Goal: Task Accomplishment & Management: Use online tool/utility

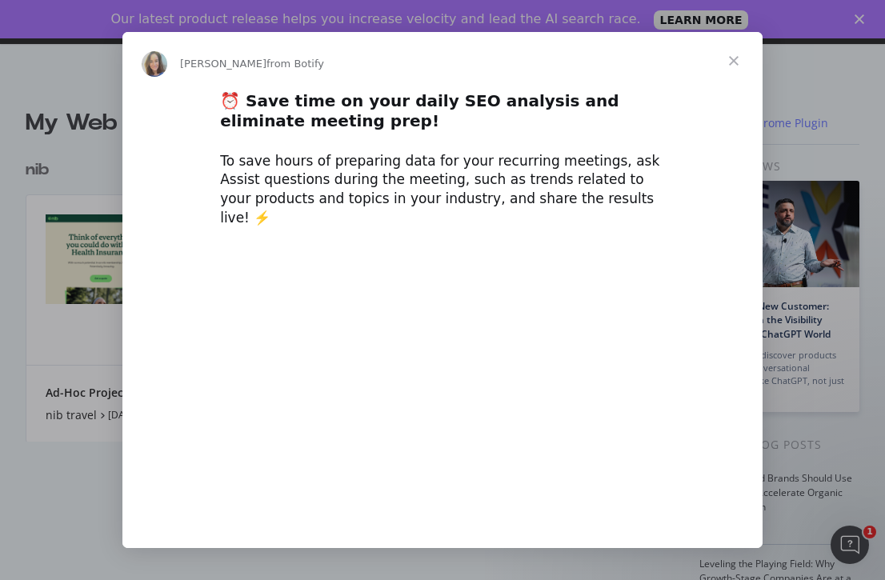
type input "234660"
click at [736, 57] on span "Close" at bounding box center [734, 61] width 58 height 58
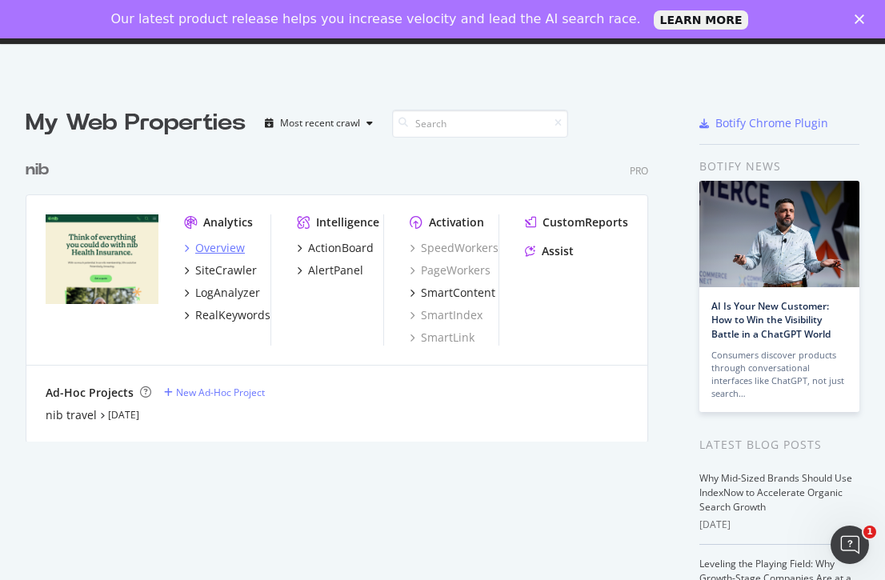
click at [222, 249] on div "Overview" at bounding box center [220, 248] width 50 height 16
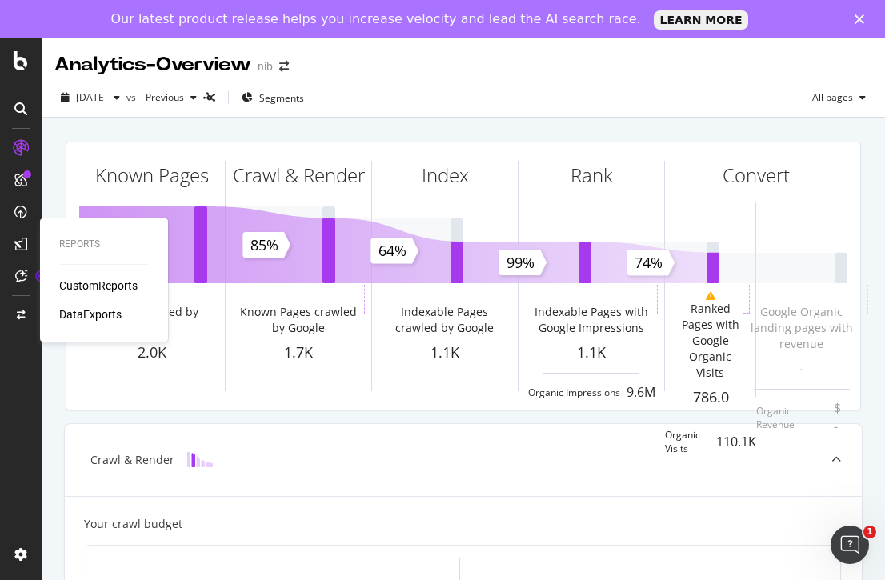
click at [93, 286] on div "CustomReports" at bounding box center [98, 286] width 78 height 16
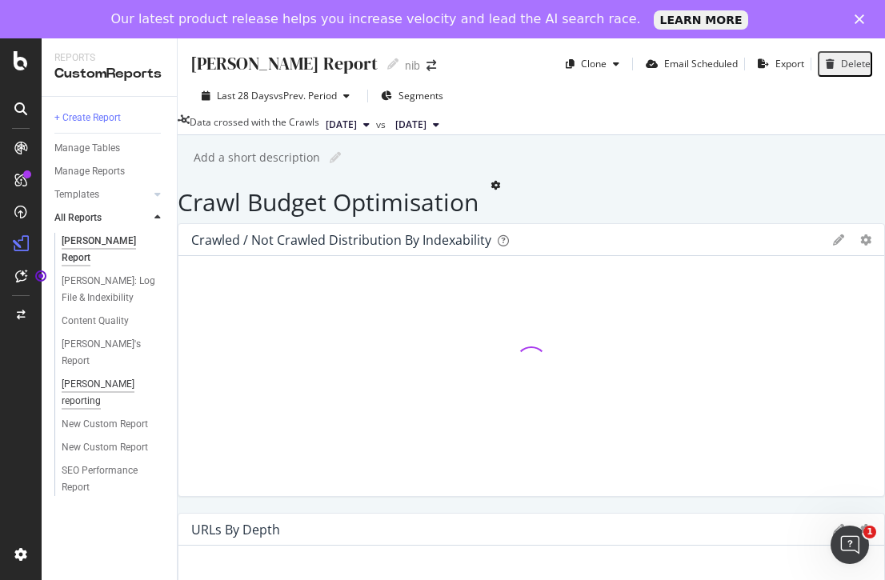
click at [97, 376] on div "[PERSON_NAME] reporting" at bounding box center [107, 393] width 91 height 34
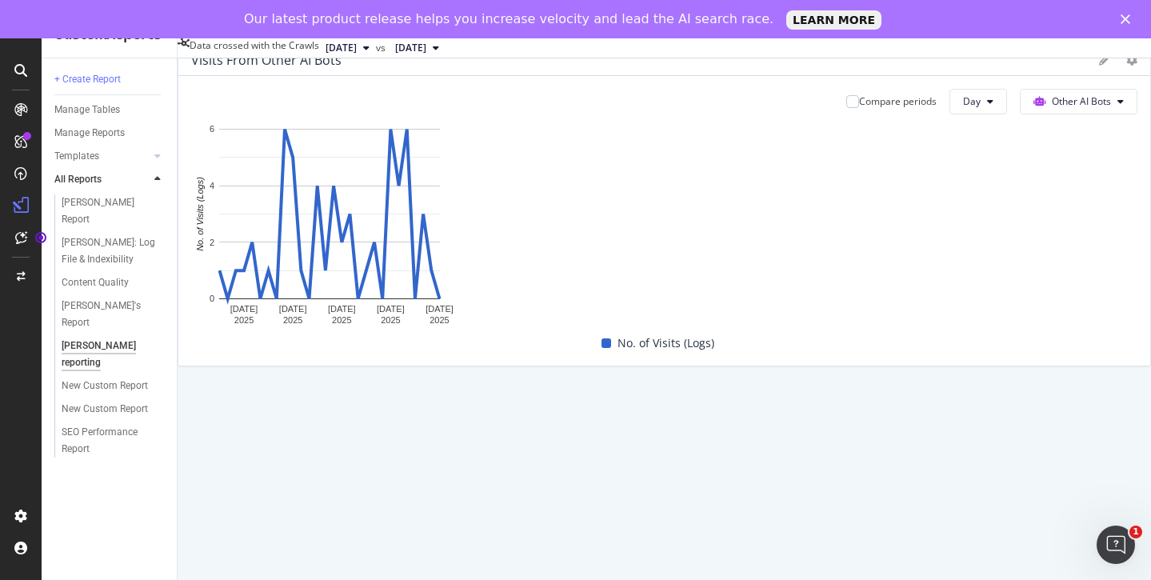
scroll to position [342, 0]
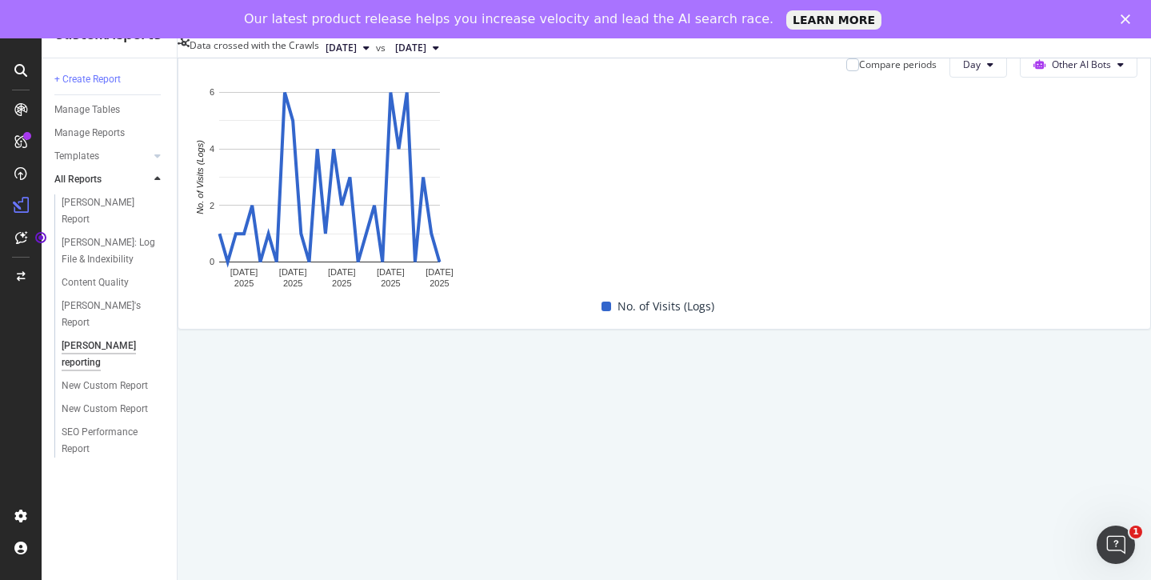
drag, startPoint x: 1031, startPoint y: 172, endPoint x: 879, endPoint y: 526, distance: 386.0
click at [879, 526] on div "[PERSON_NAME] reporting [PERSON_NAME] reporting nib Clone Schedule Email Export…" at bounding box center [665, 290] width 974 height 580
drag, startPoint x: 920, startPoint y: 173, endPoint x: 936, endPoint y: 630, distance: 457.2
click at [884, 542] on html "Reports CustomReports + Create Report Manage Tables Manage Reports Templates AI…" at bounding box center [575, 252] width 1151 height 580
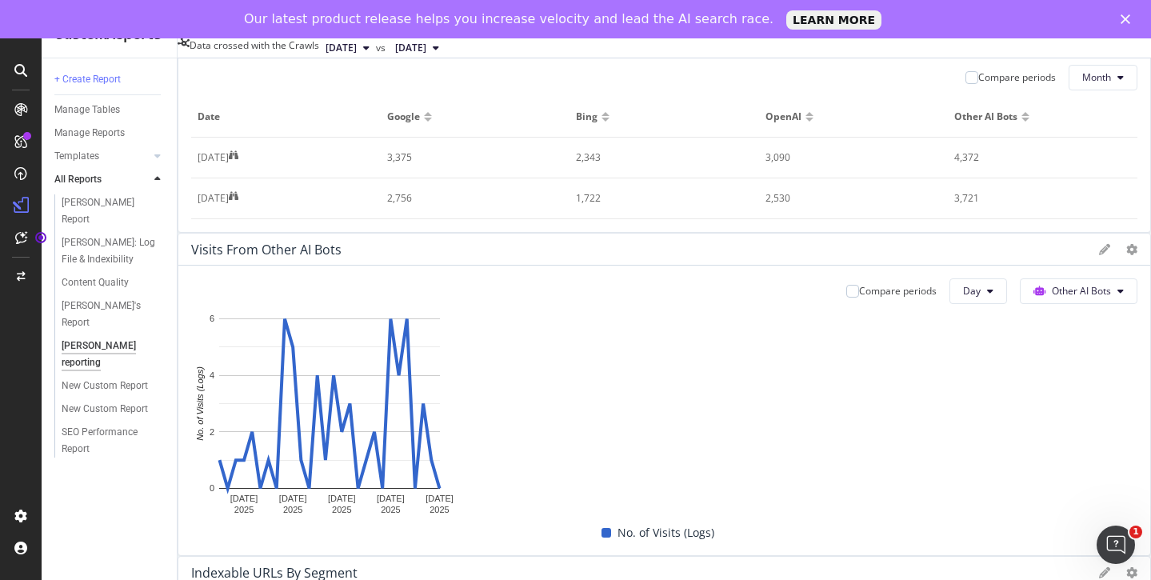
scroll to position [0, 0]
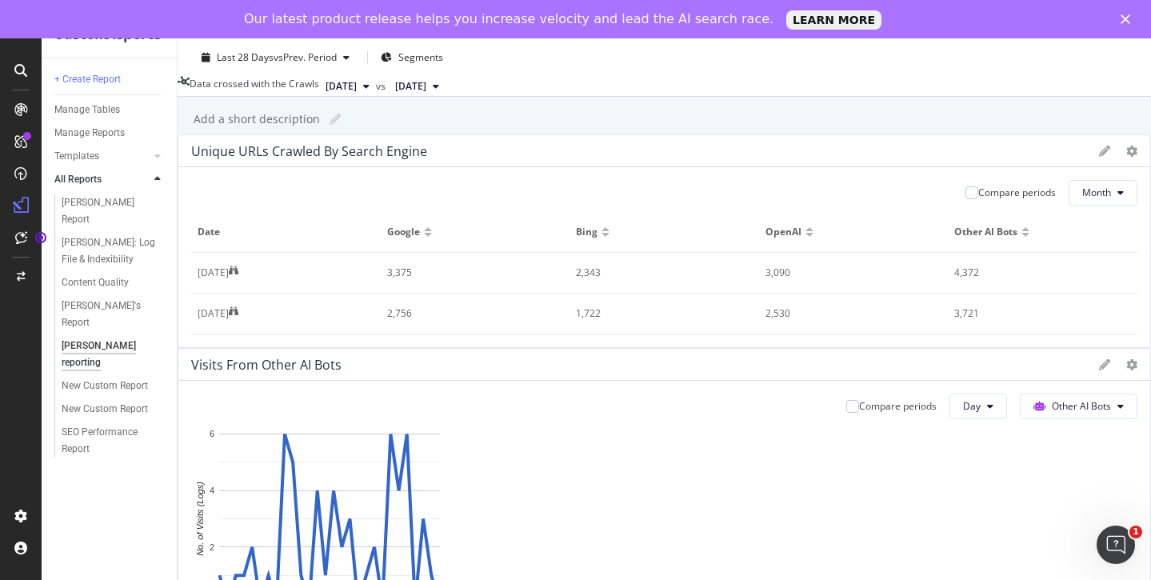
click at [884, 157] on icon at bounding box center [1104, 151] width 11 height 11
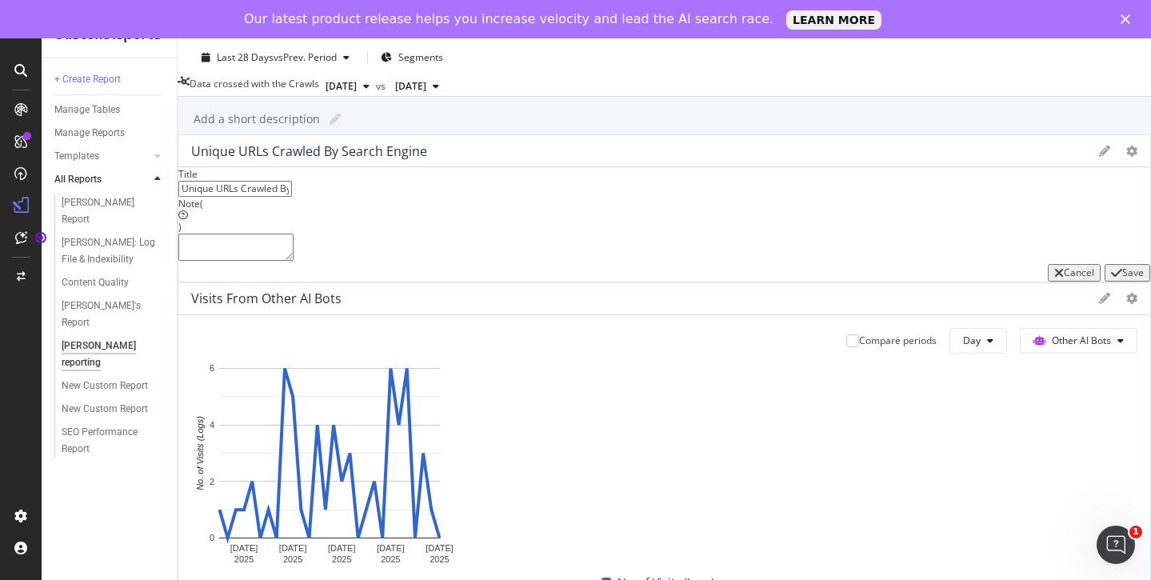
click at [884, 157] on icon at bounding box center [1104, 151] width 11 height 11
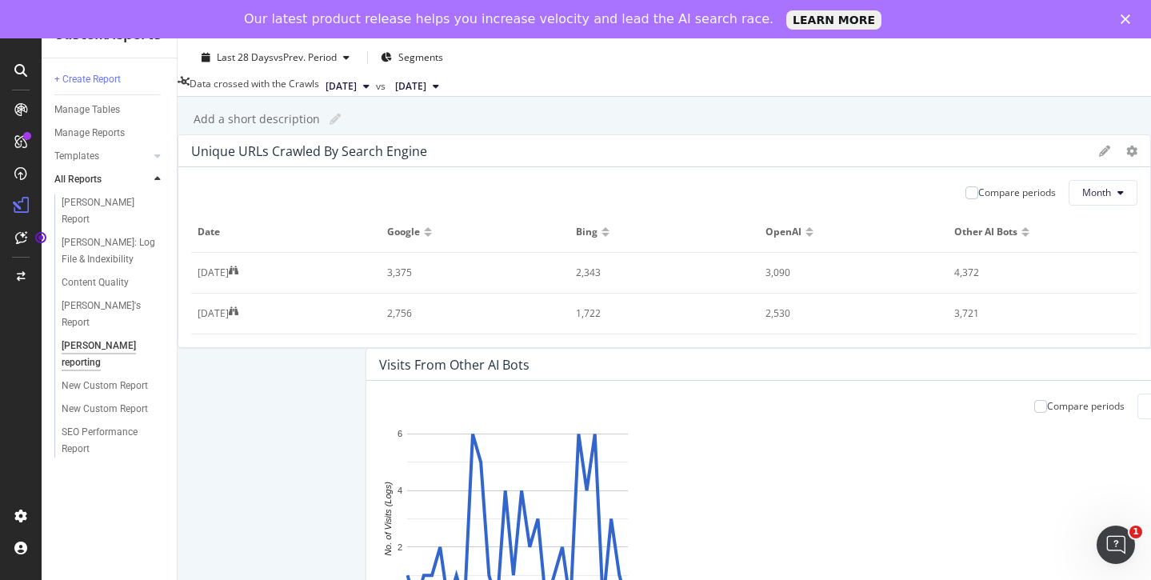
drag, startPoint x: 707, startPoint y: 164, endPoint x: 893, endPoint y: 155, distance: 186.6
click at [884, 349] on div "Visits From Other AI Bots" at bounding box center [852, 365] width 972 height 32
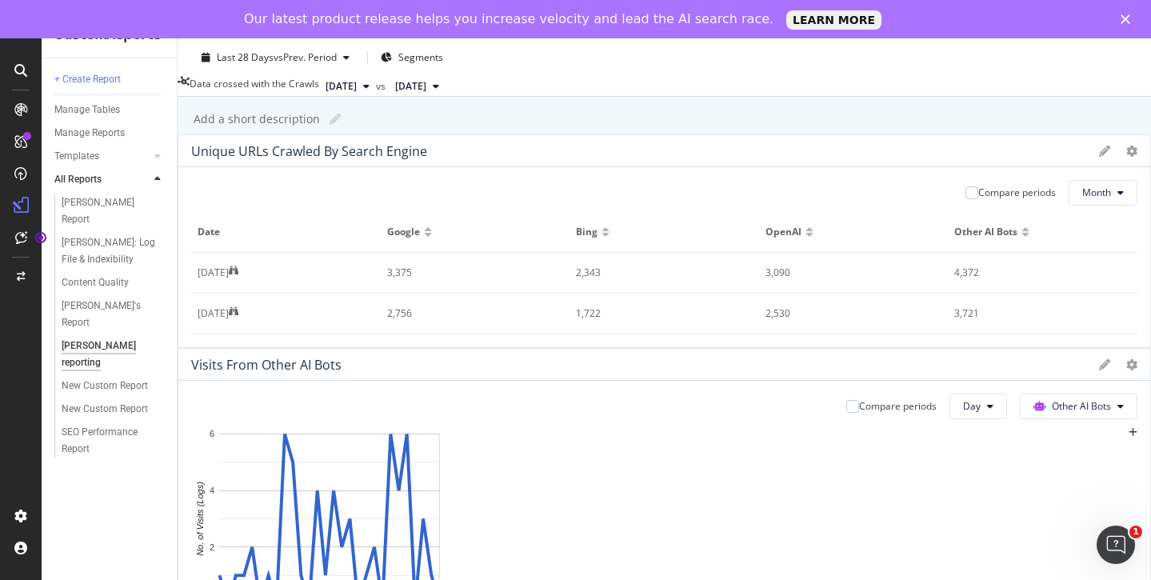
drag, startPoint x: 815, startPoint y: 512, endPoint x: 987, endPoint y: 489, distance: 173.6
click at [884, 489] on div "Unique URLs Crawled By Search Engine Compare periods Month Date Google Bing Ope…" at bounding box center [665, 409] width 974 height 551
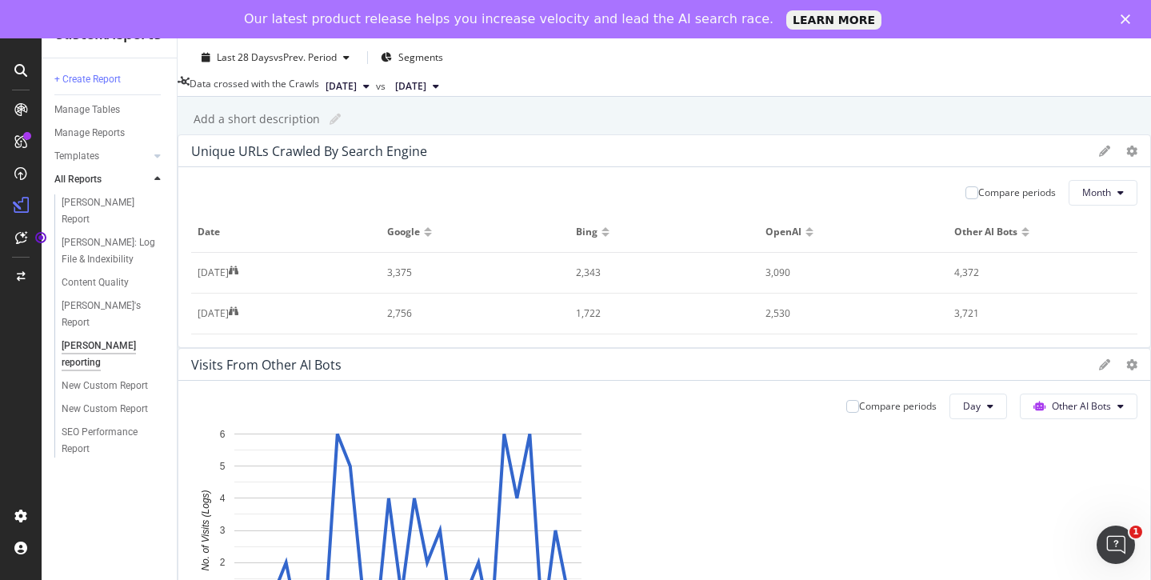
drag, startPoint x: 496, startPoint y: 386, endPoint x: 667, endPoint y: 386, distance: 170.4
click at [667, 386] on div "Unique URLs Crawled By Search Engine Compare periods Month Date Google Bing Ope…" at bounding box center [665, 423] width 974 height 579
click at [736, 537] on div "Unique URLs Crawled By Search Engine Compare periods Month Date Google Bing Ope…" at bounding box center [665, 423] width 974 height 579
click at [643, 348] on div at bounding box center [665, 348] width 974 height 0
click at [884, 159] on div at bounding box center [1118, 151] width 38 height 16
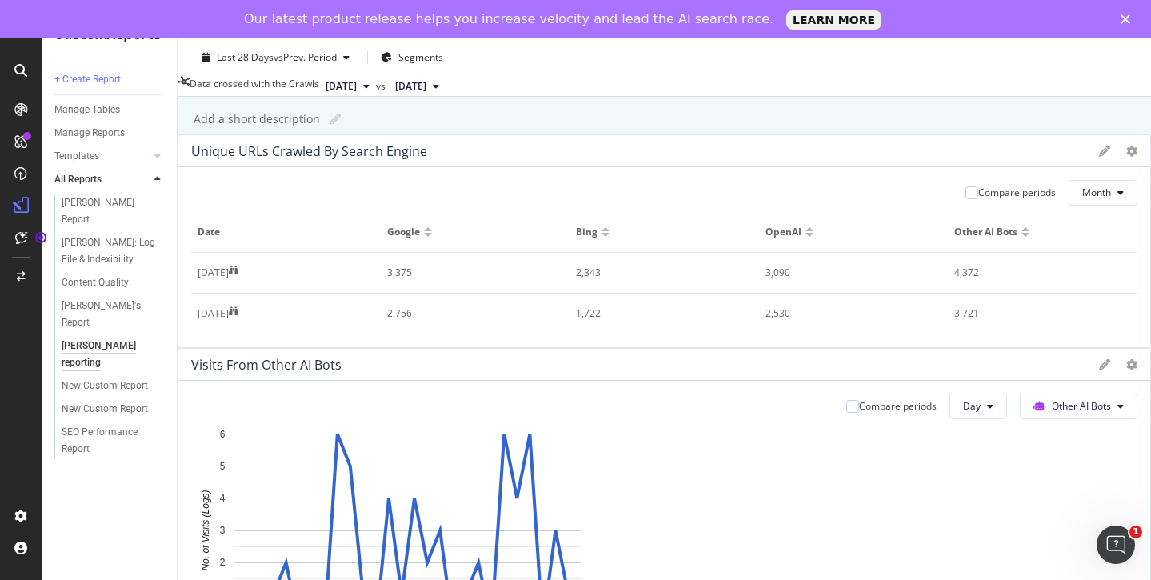
click at [884, 157] on icon at bounding box center [1104, 151] width 11 height 11
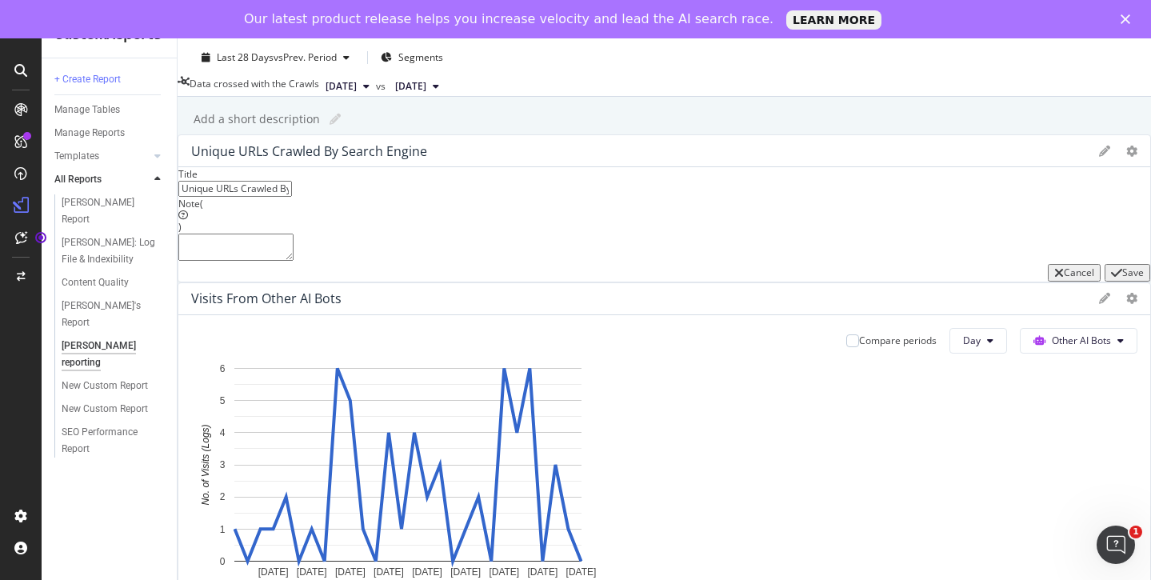
click at [615, 133] on div "[PERSON_NAME] reporting [PERSON_NAME] reporting nib Clone Schedule Email Export…" at bounding box center [665, 290] width 974 height 580
click at [884, 278] on div "Cancel" at bounding box center [1079, 272] width 30 height 11
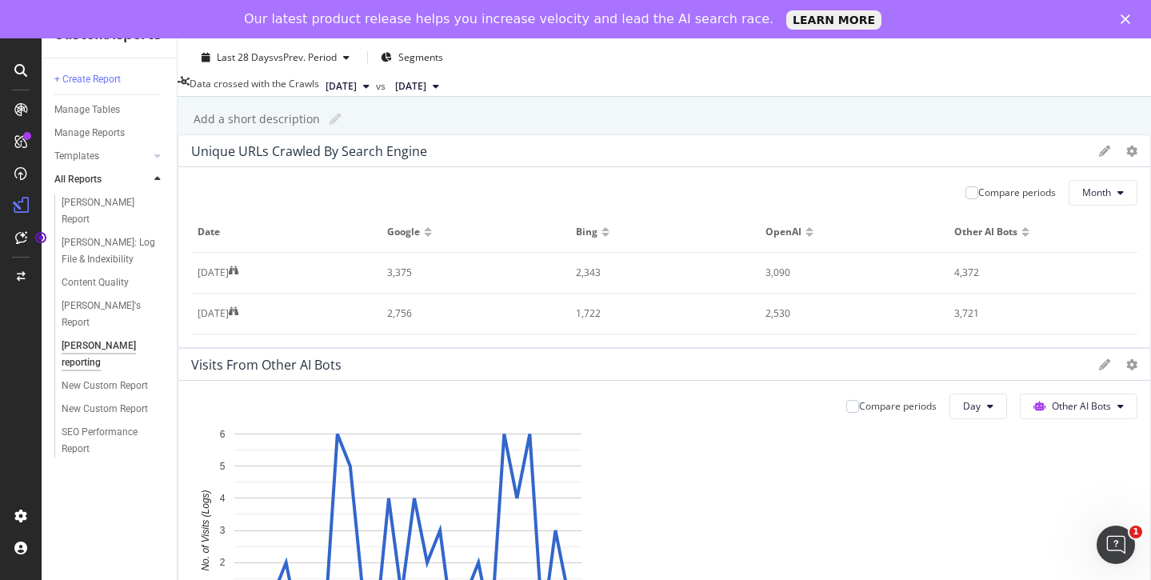
click at [642, 348] on div at bounding box center [665, 348] width 974 height 0
click at [634, 126] on div "Add a short description Add a short description" at bounding box center [673, 119] width 958 height 24
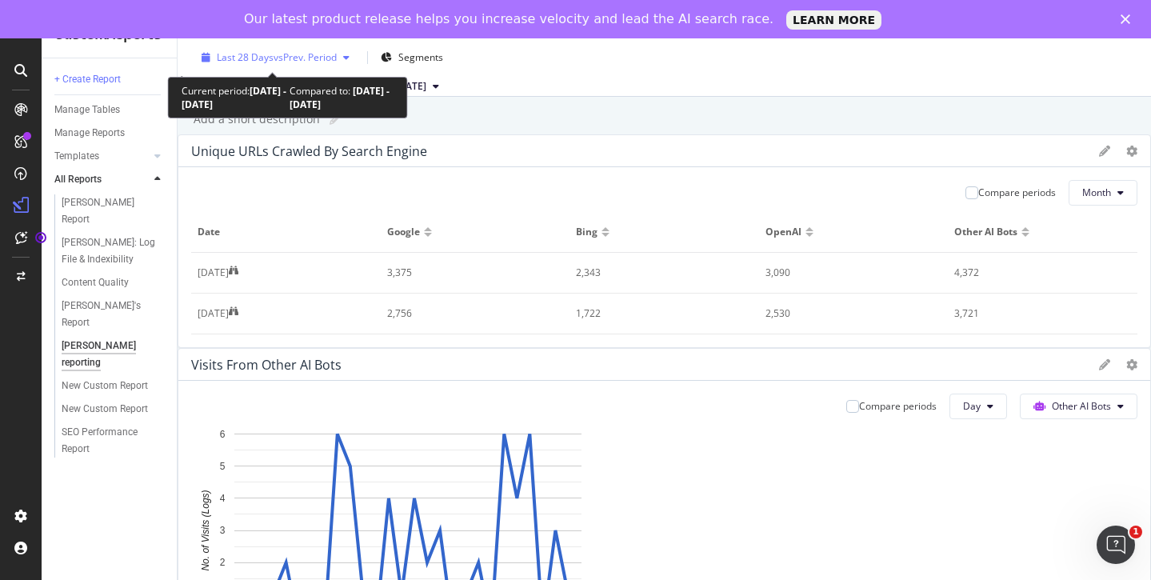
click at [330, 63] on span "vs Prev. Period" at bounding box center [305, 57] width 63 height 14
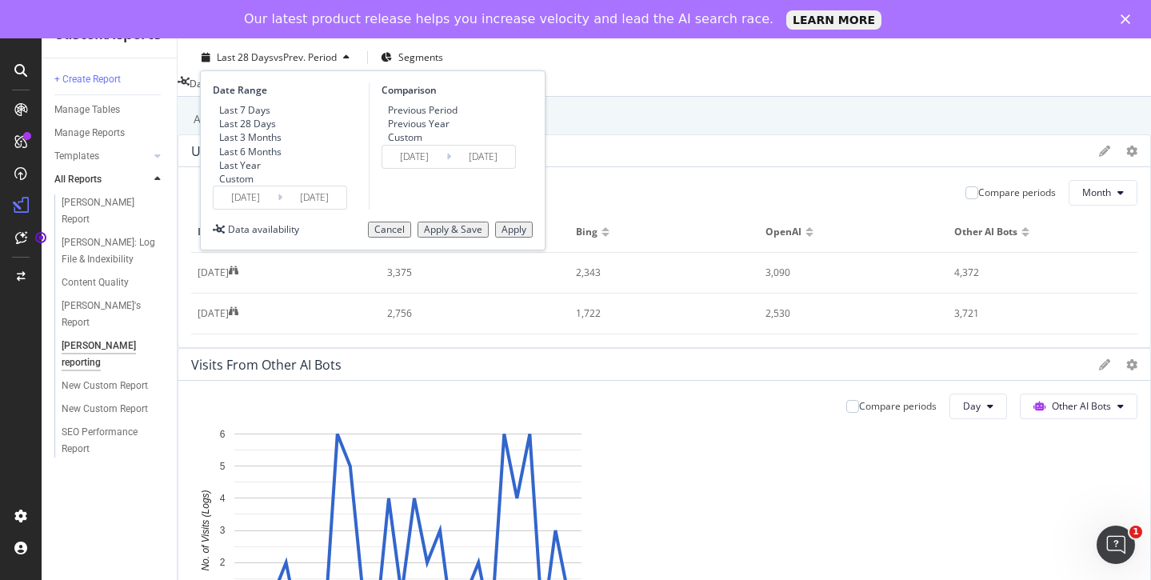
click at [382, 144] on div "Custom" at bounding box center [382, 137] width 0 height 14
click at [424, 168] on input "[DATE]" at bounding box center [414, 157] width 64 height 22
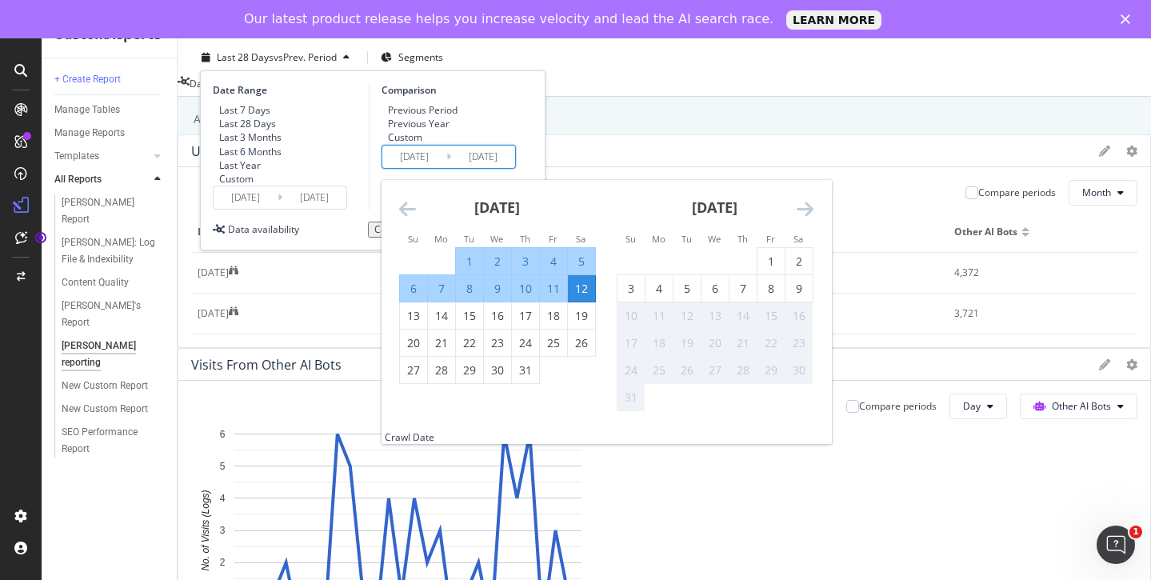
click at [462, 270] on div "1" at bounding box center [469, 262] width 27 height 16
type input "[DATE]"
click at [523, 378] on div "31" at bounding box center [525, 370] width 27 height 16
type input "[DATE]"
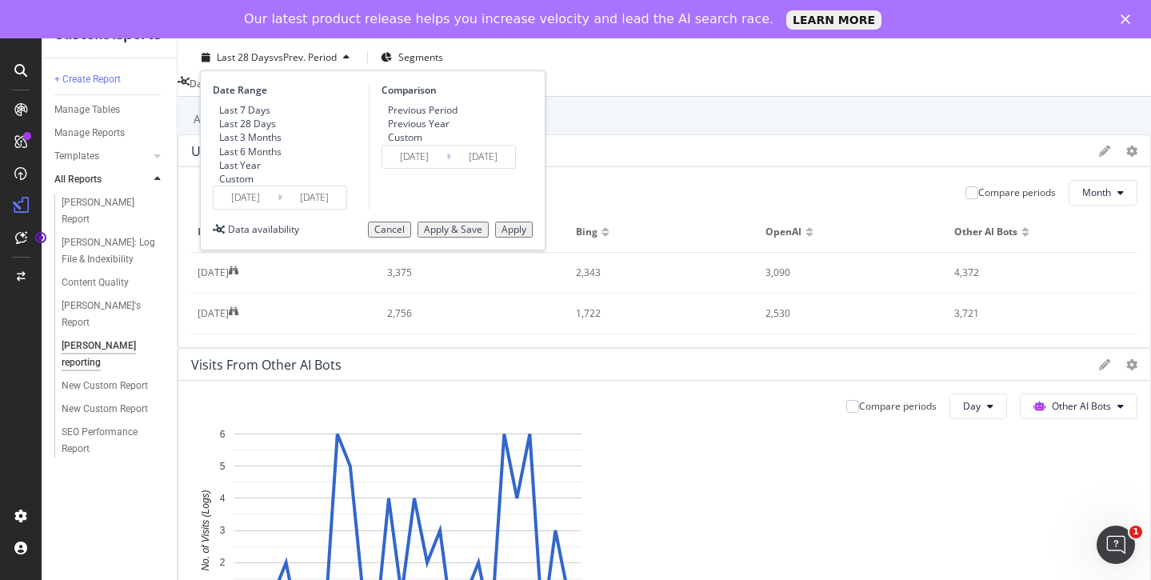
click at [522, 238] on button "Apply" at bounding box center [514, 230] width 38 height 16
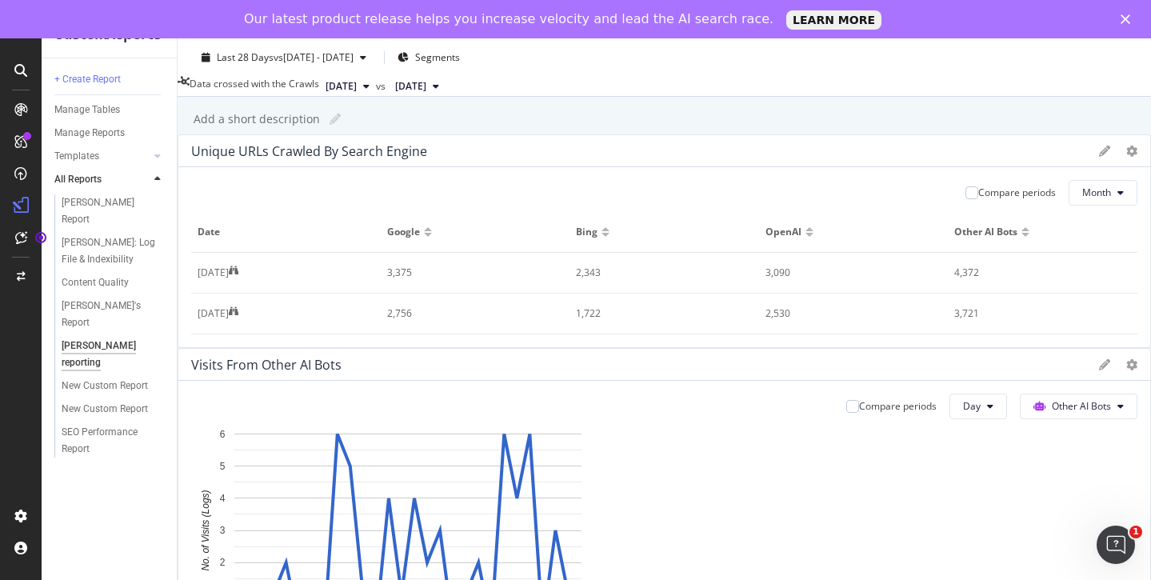
click at [357, 86] on span "[DATE]" at bounding box center [341, 86] width 31 height 14
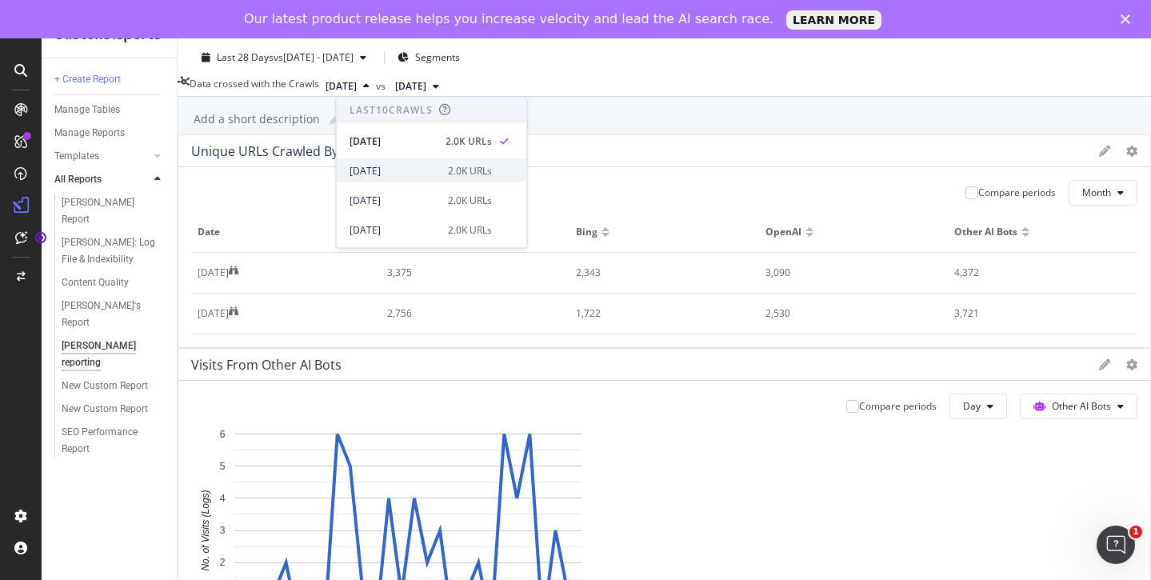
click at [410, 176] on div "[DATE]" at bounding box center [394, 170] width 89 height 14
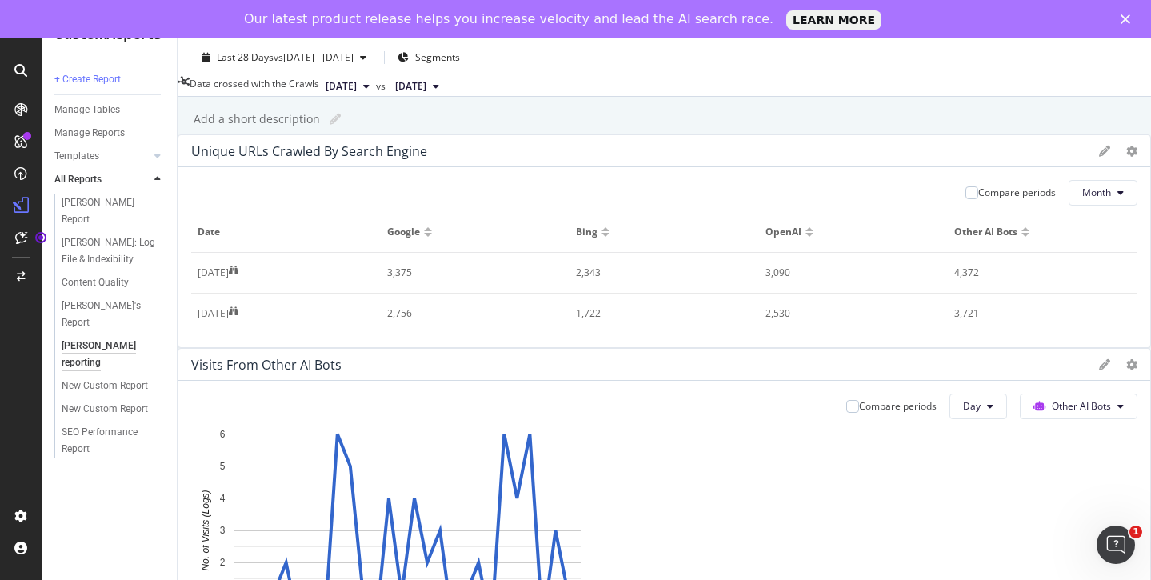
click at [426, 90] on span "[DATE]" at bounding box center [410, 86] width 31 height 14
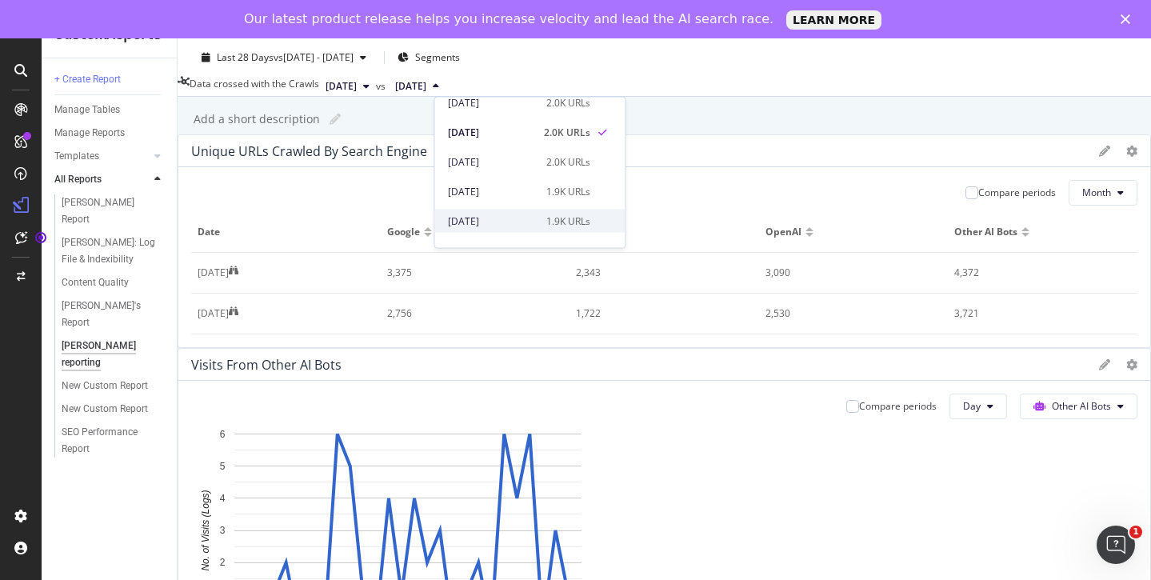
scroll to position [142, 0]
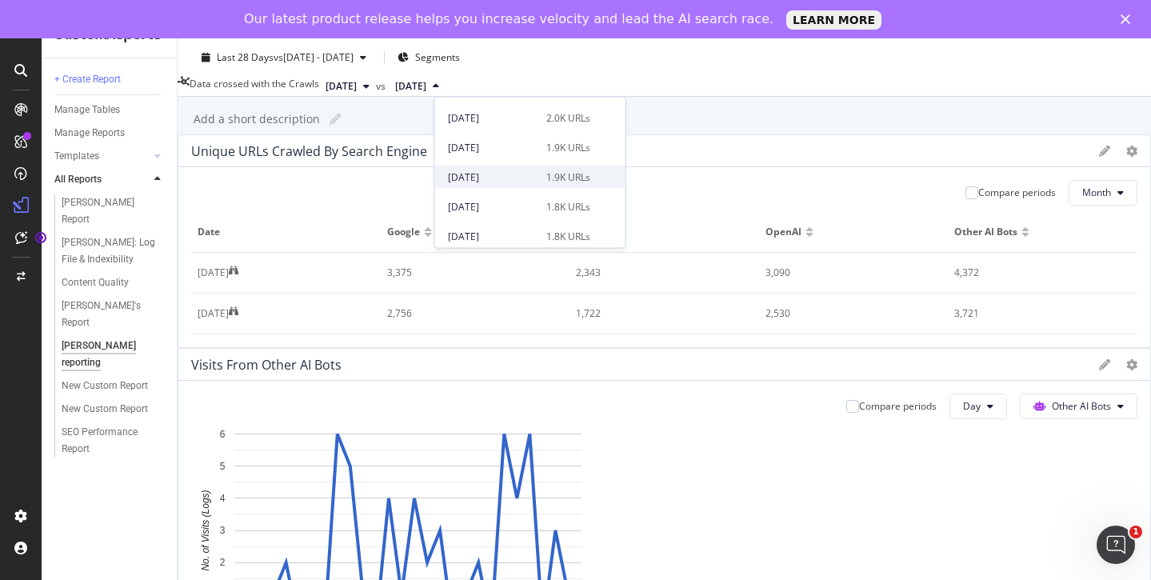
click at [520, 184] on div "[DATE] 1.9K URLs" at bounding box center [530, 177] width 190 height 23
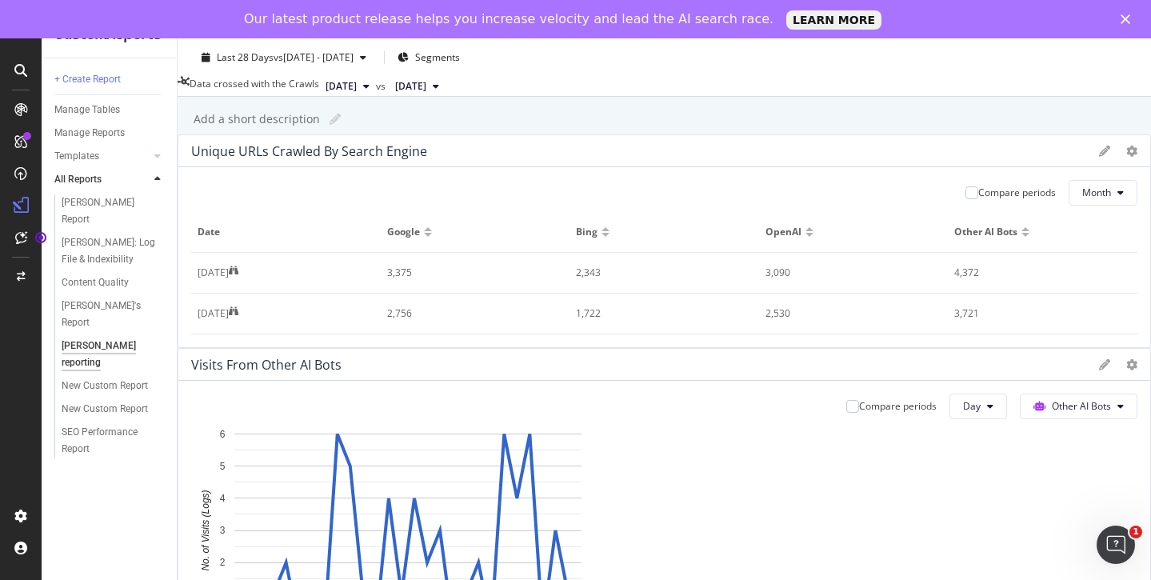
click at [884, 321] on div "3,721" at bounding box center [1034, 313] width 159 height 14
click at [642, 348] on div at bounding box center [665, 348] width 974 height 0
click at [884, 157] on icon at bounding box center [1132, 151] width 11 height 11
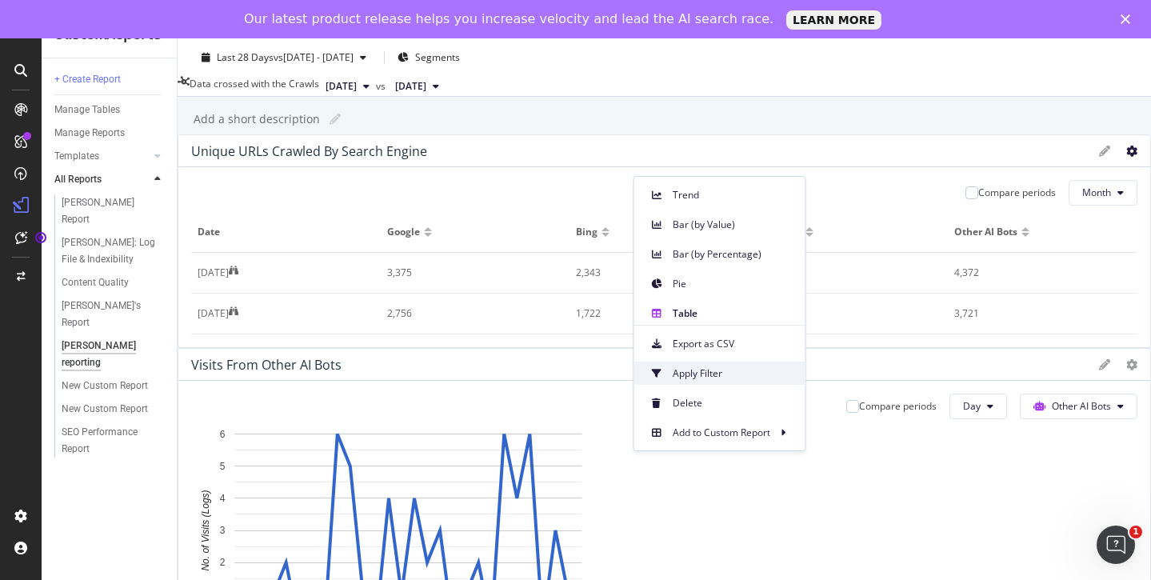
click at [742, 374] on span "Apply Filter" at bounding box center [733, 373] width 120 height 14
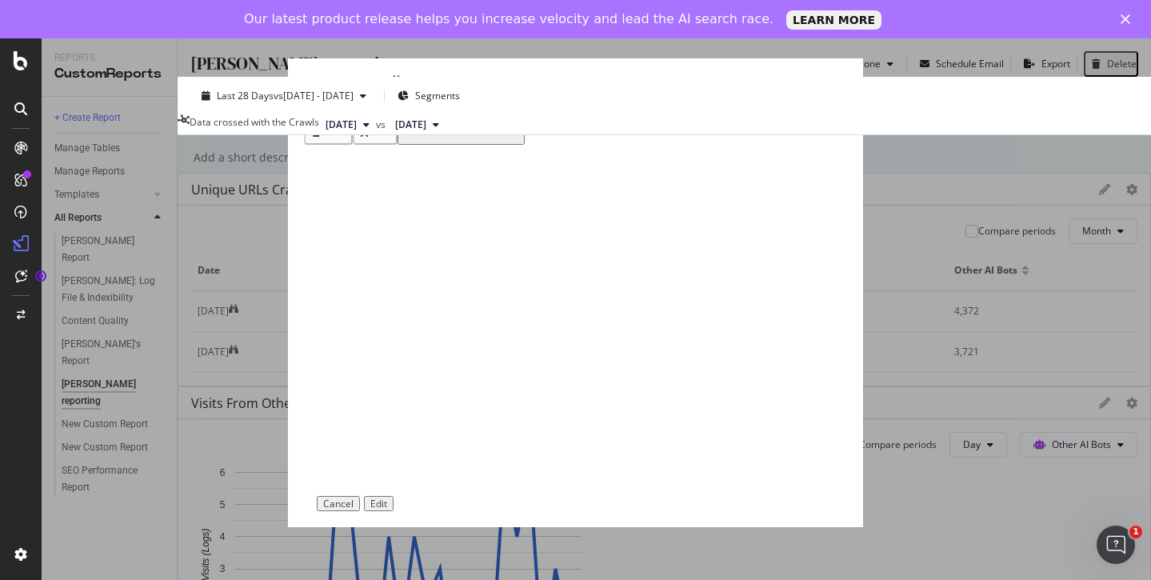
click at [330, 118] on div "Add Filter" at bounding box center [351, 112] width 42 height 14
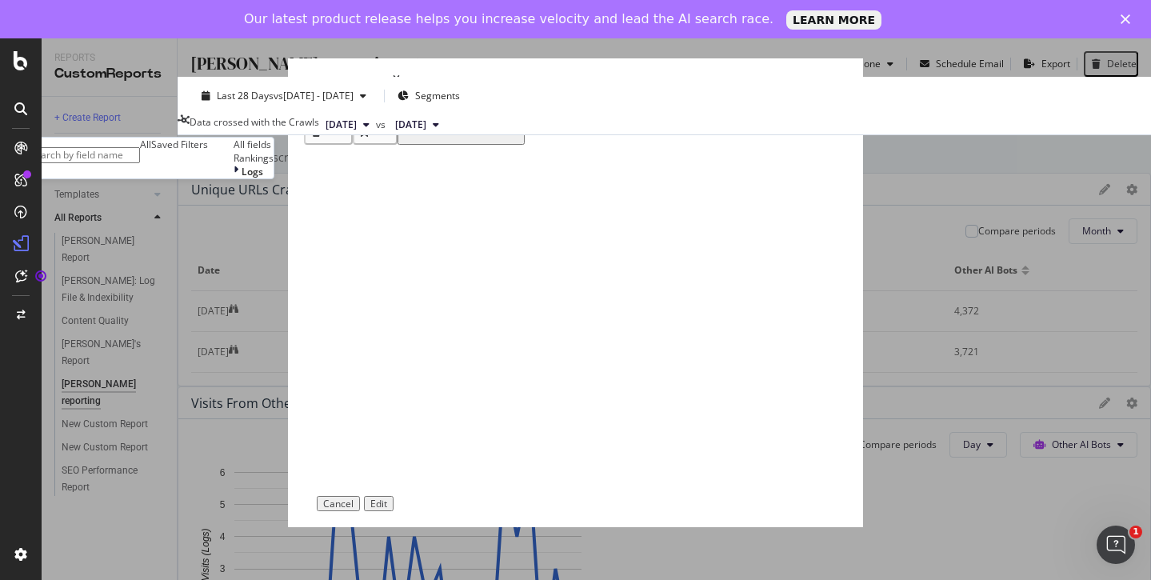
click at [208, 151] on div "Saved Filters" at bounding box center [179, 145] width 57 height 14
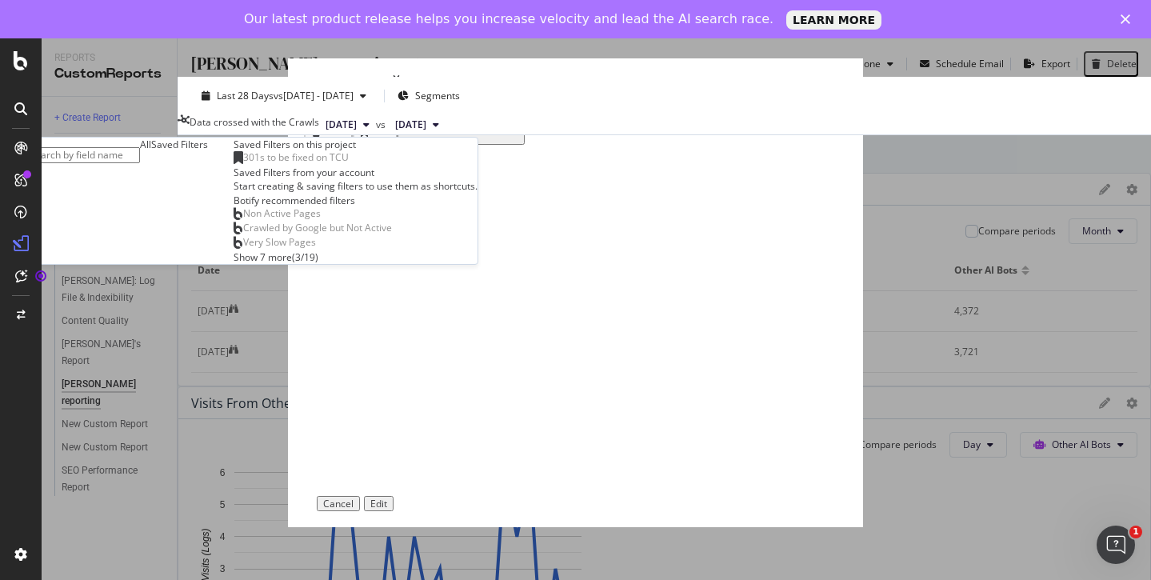
click at [151, 151] on div "All" at bounding box center [145, 145] width 11 height 14
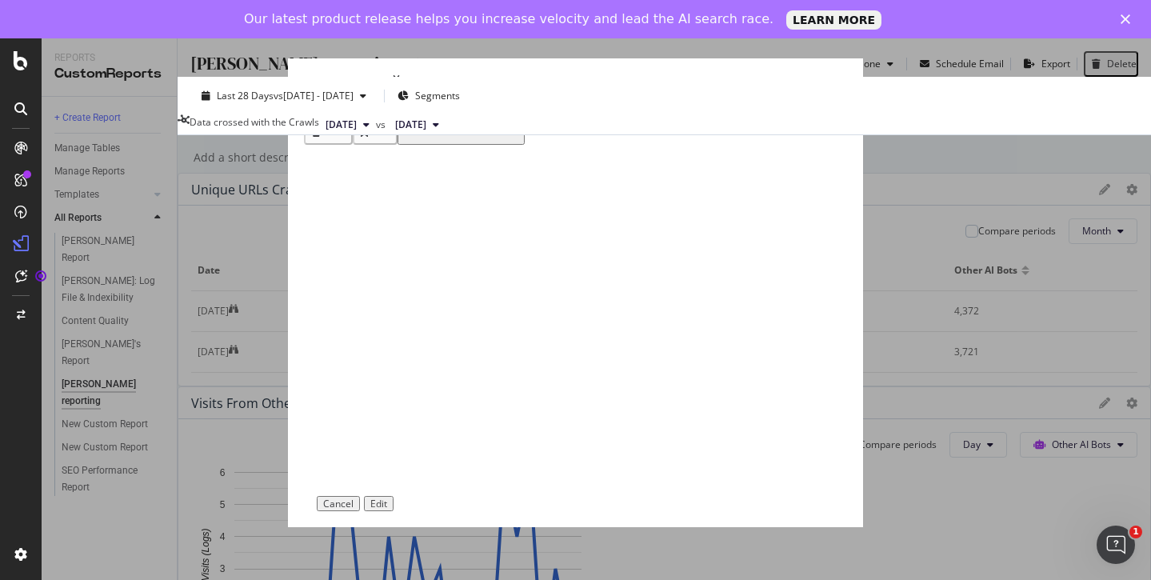
click at [354, 510] on div "Cancel" at bounding box center [338, 503] width 30 height 11
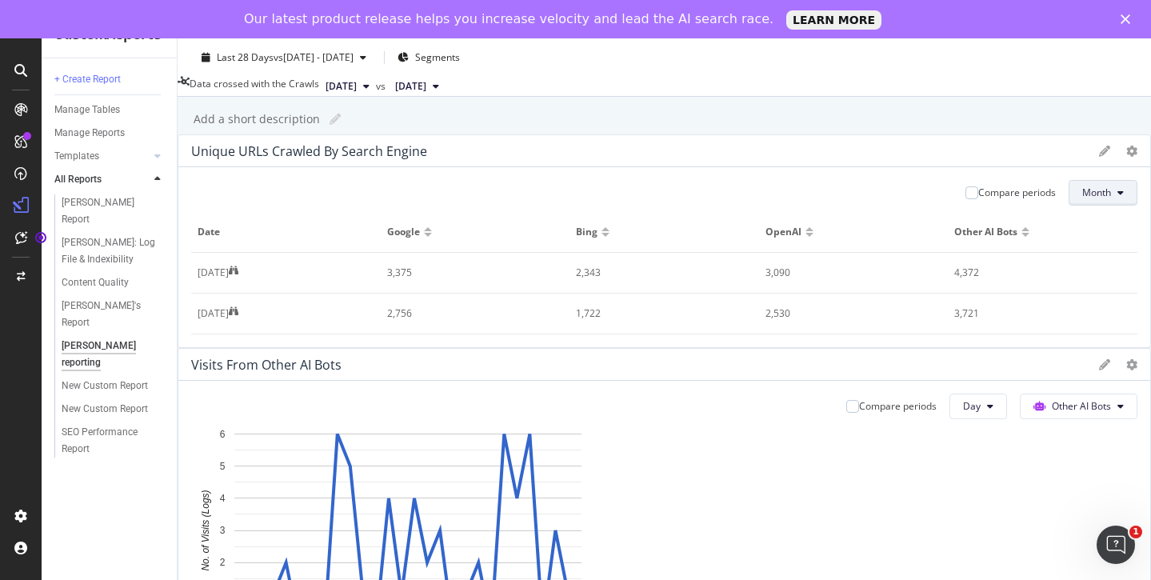
click at [884, 205] on button "Month" at bounding box center [1103, 193] width 69 height 26
click at [616, 278] on span "Week" at bounding box center [604, 273] width 31 height 14
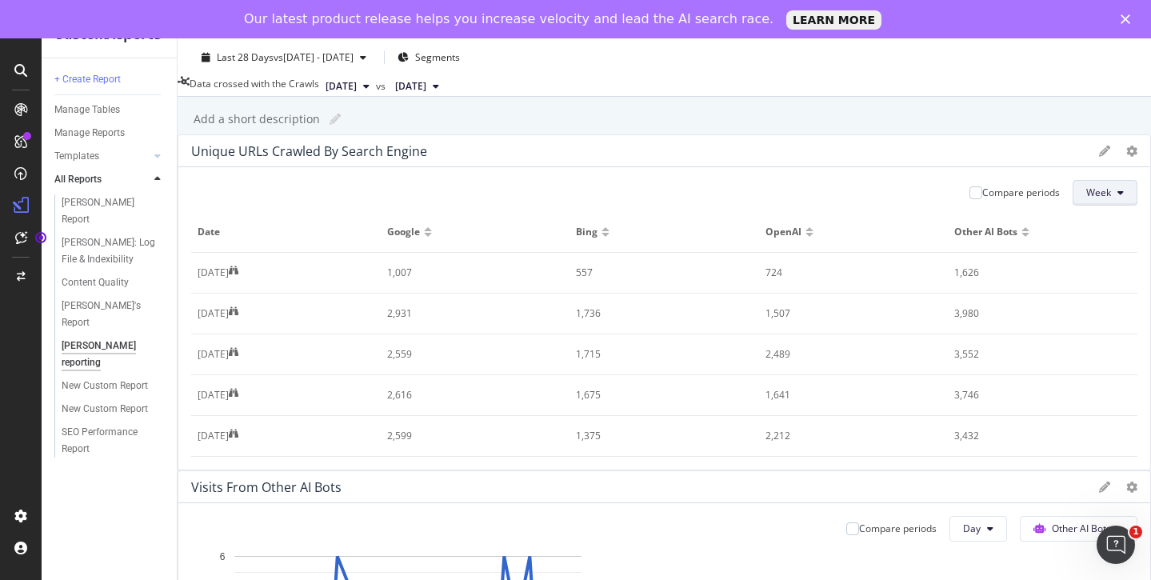
click at [884, 206] on button "Week" at bounding box center [1105, 193] width 65 height 26
click at [599, 302] on span "Month" at bounding box center [608, 303] width 29 height 14
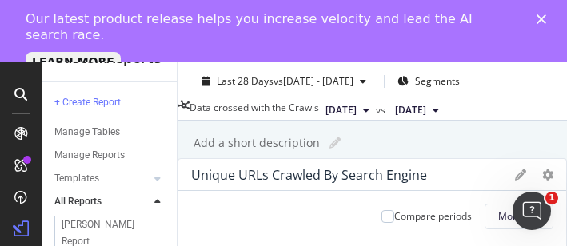
click at [458, 142] on div "Add a short description Add a short description" at bounding box center [381, 143] width 374 height 24
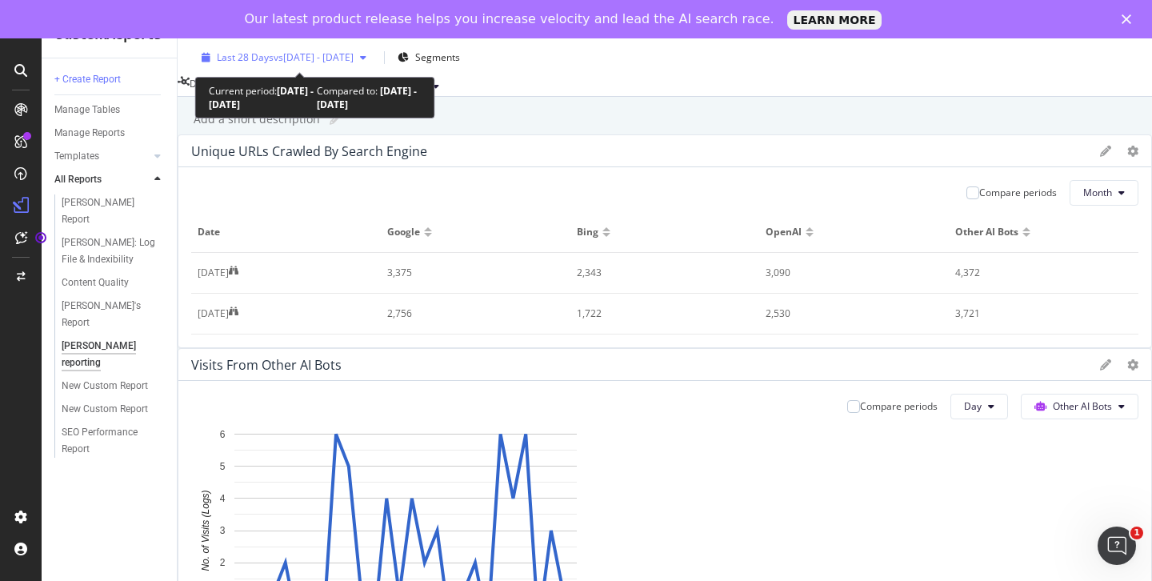
click at [373, 53] on div "button" at bounding box center [363, 58] width 19 height 10
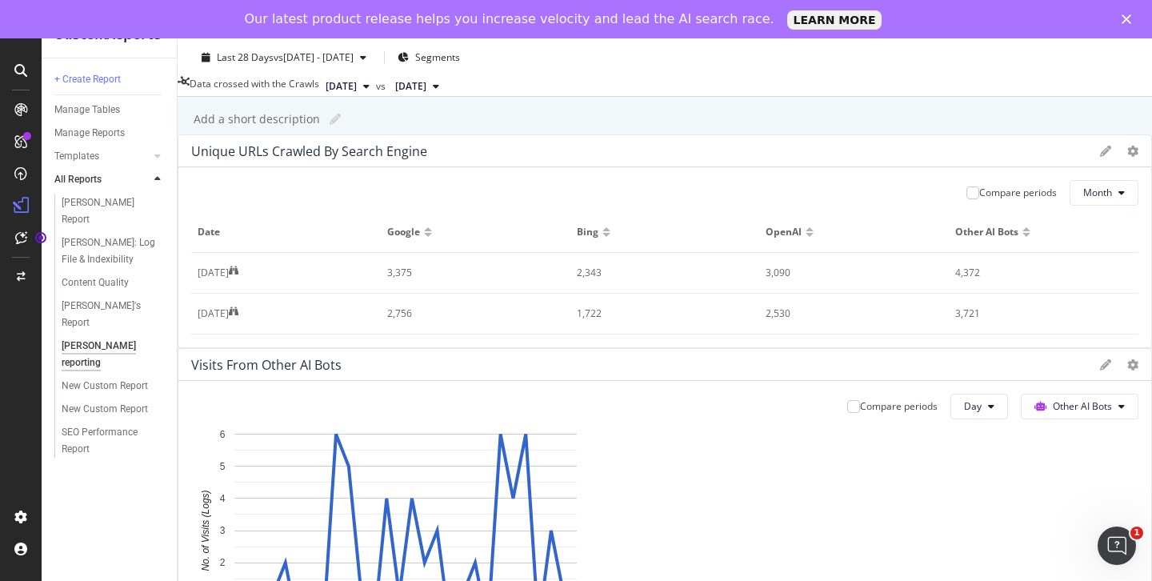
click at [594, 109] on div "Add a short description Add a short description" at bounding box center [673, 119] width 959 height 24
click at [446, 84] on button "[DATE]" at bounding box center [417, 86] width 57 height 19
click at [357, 89] on span "[DATE]" at bounding box center [341, 86] width 31 height 14
click at [603, 132] on div "[PERSON_NAME] reporting [PERSON_NAME] reporting nib Clone Schedule Email Export…" at bounding box center [665, 290] width 975 height 581
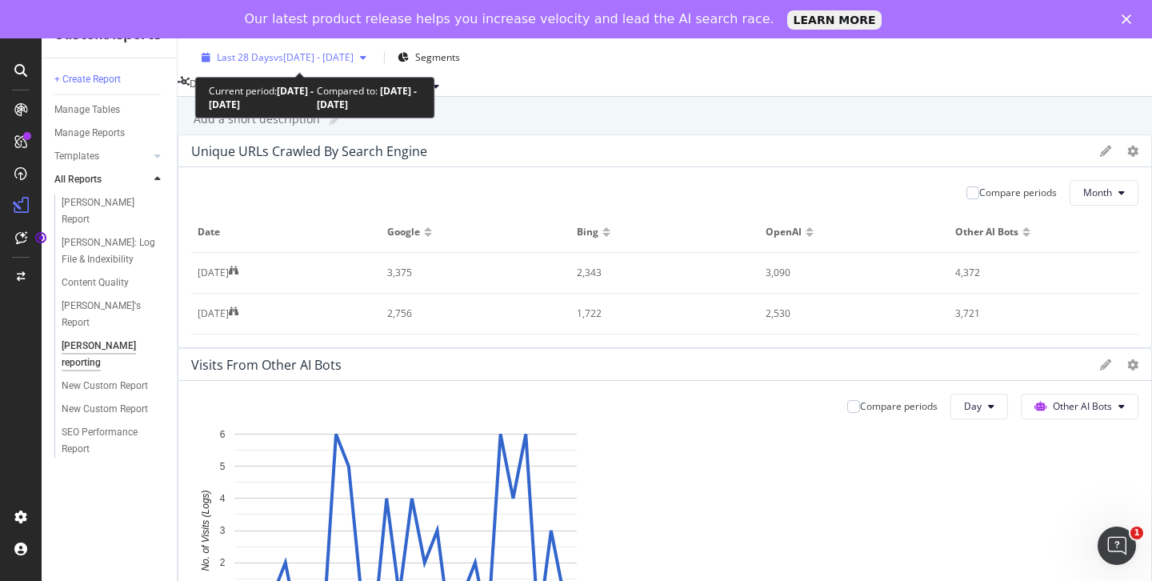
click at [366, 53] on icon "button" at bounding box center [363, 58] width 6 height 10
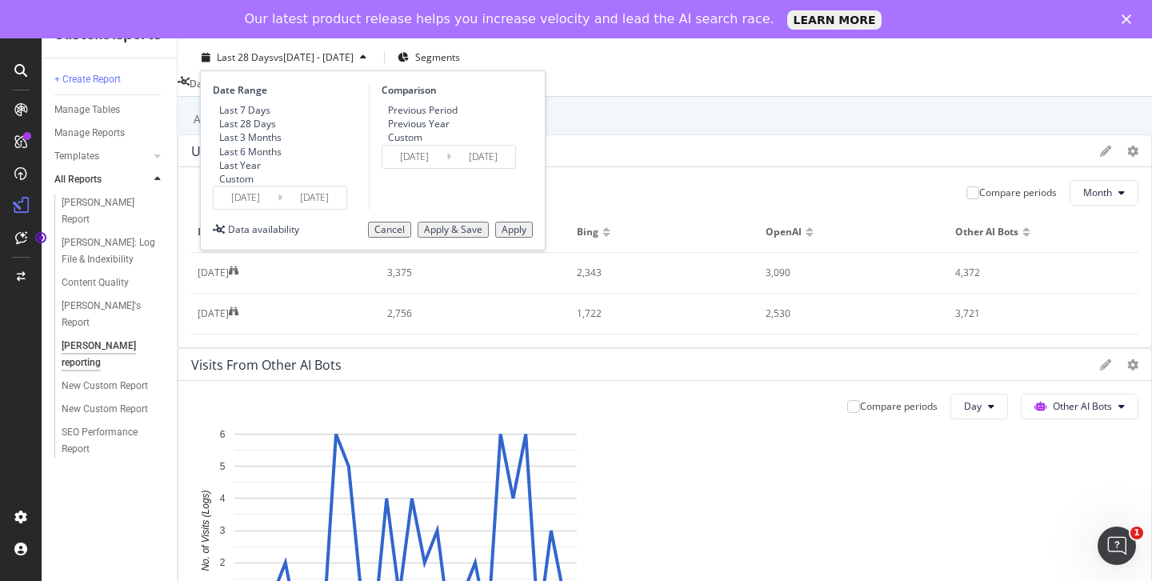
click at [213, 186] on div "Custom" at bounding box center [213, 179] width 0 height 14
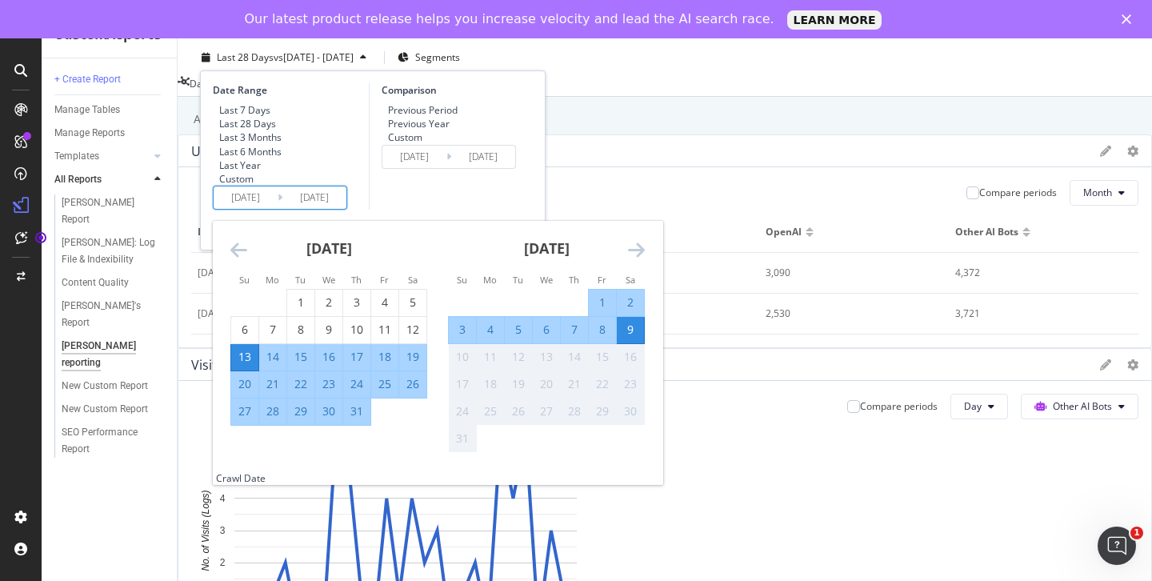
click at [264, 209] on input "[DATE]" at bounding box center [246, 197] width 64 height 22
click at [299, 310] on div "1" at bounding box center [300, 302] width 27 height 16
type input "[DATE]"
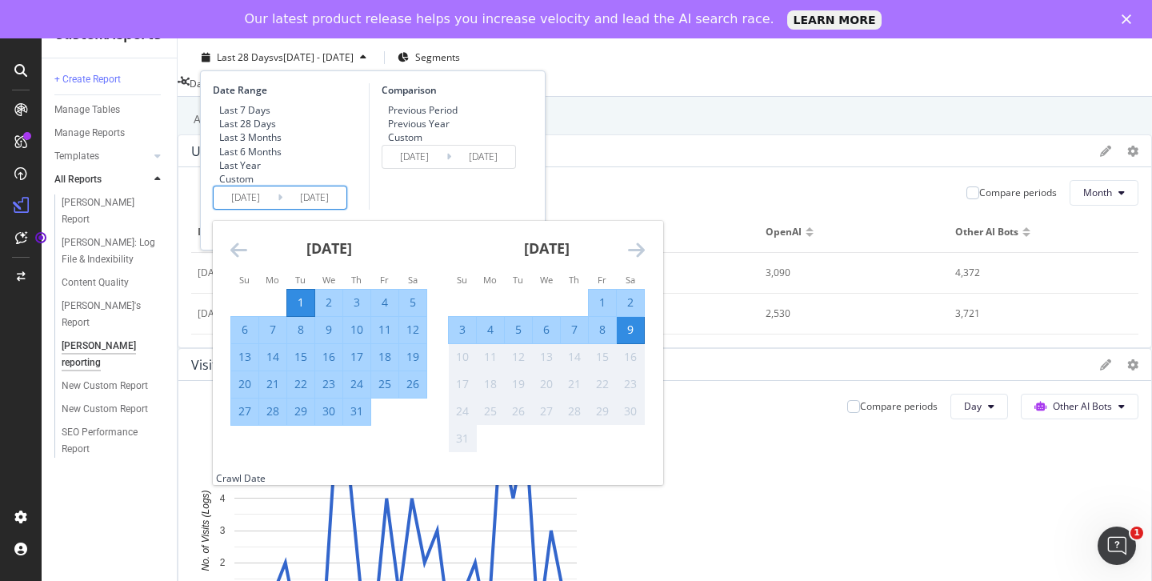
click at [357, 419] on div "31" at bounding box center [356, 411] width 27 height 16
type input "[DATE]"
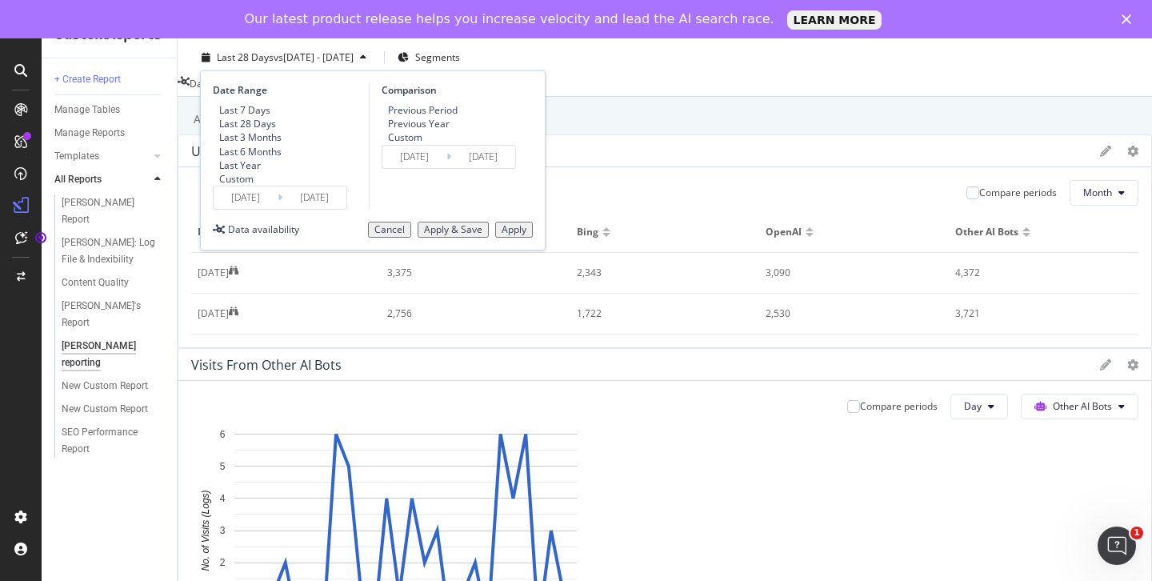
click at [515, 235] on div "Apply" at bounding box center [514, 229] width 25 height 11
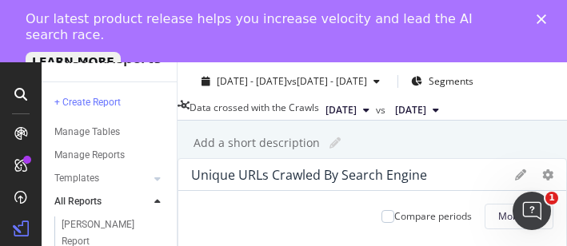
click at [466, 141] on div "Add a short description Add a short description" at bounding box center [381, 143] width 374 height 24
click at [478, 136] on div "Add a short description Add a short description" at bounding box center [381, 143] width 374 height 24
